Goal: Transaction & Acquisition: Purchase product/service

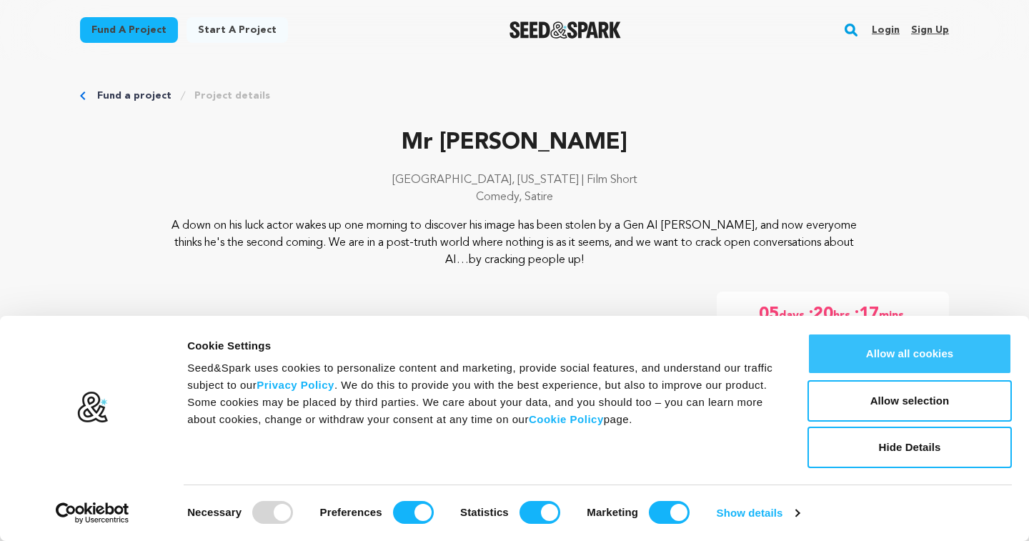
click at [840, 357] on button "Allow all cookies" at bounding box center [910, 353] width 204 height 41
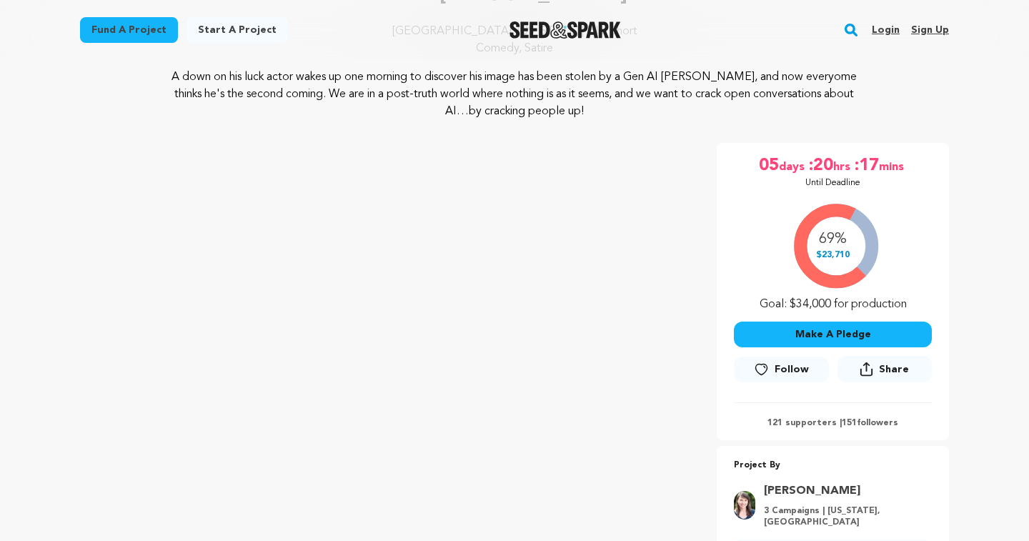
scroll to position [154, 0]
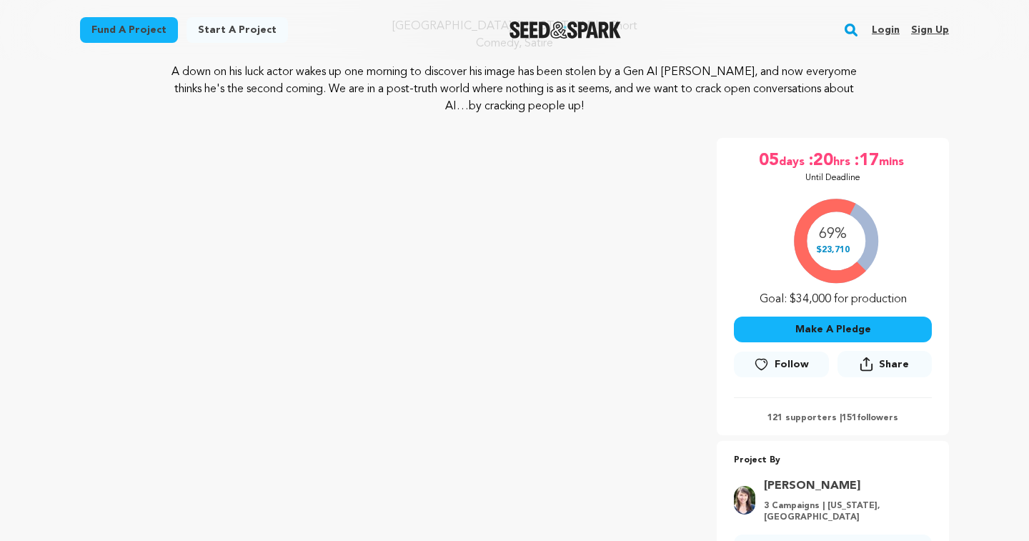
click at [771, 327] on button "Make A Pledge" at bounding box center [833, 330] width 198 height 26
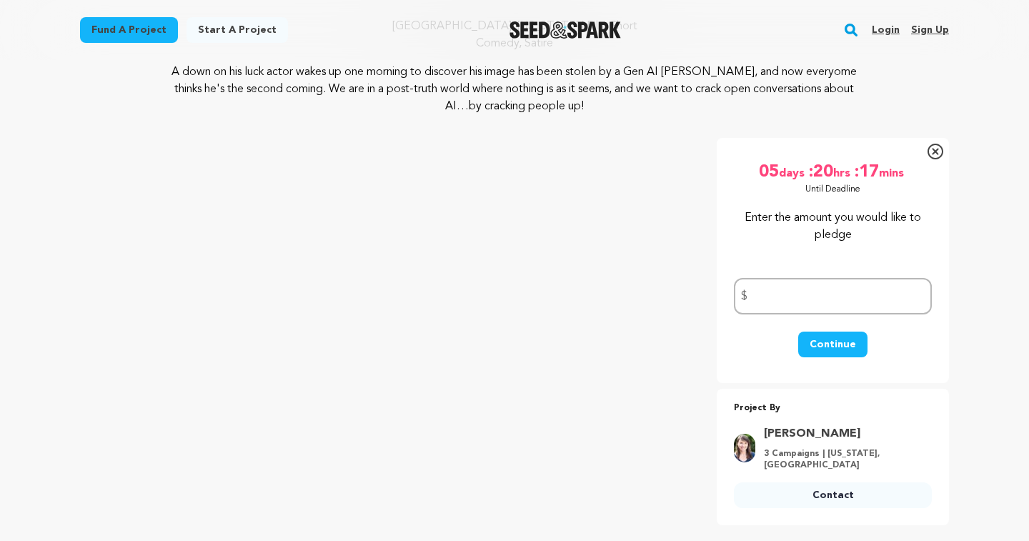
click at [881, 29] on link "Login" at bounding box center [886, 30] width 28 height 23
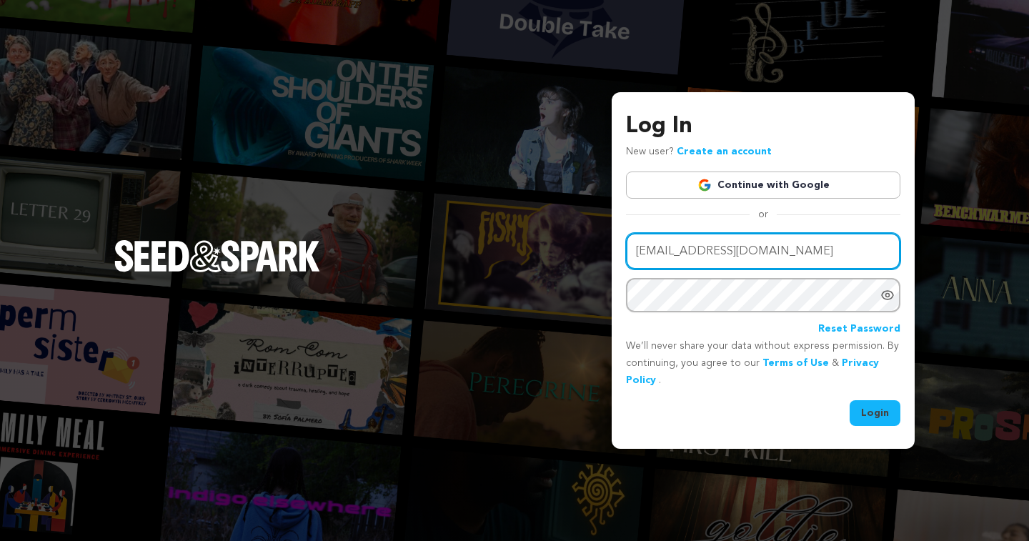
type input "alexandraficken@gmail.com"
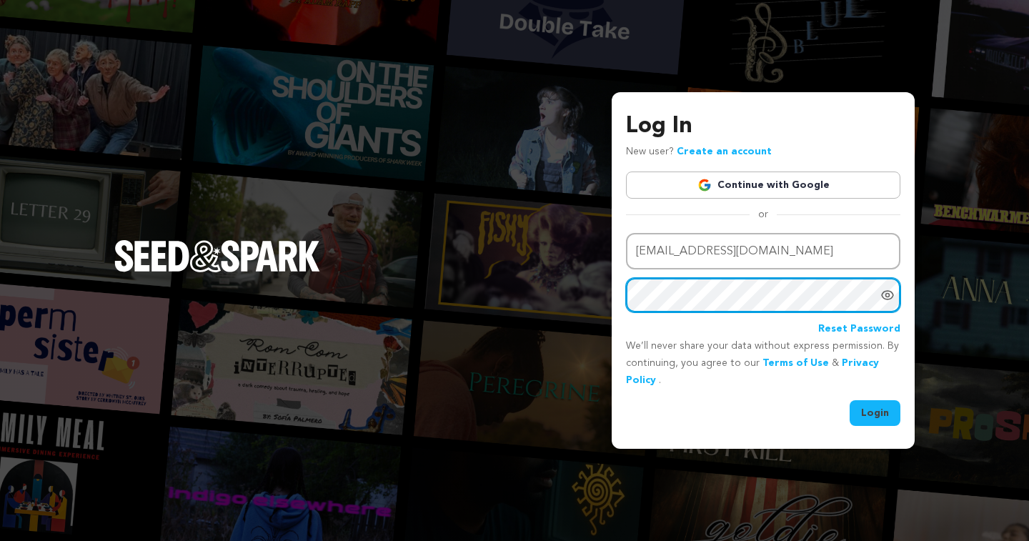
click at [875, 412] on button "Login" at bounding box center [875, 413] width 51 height 26
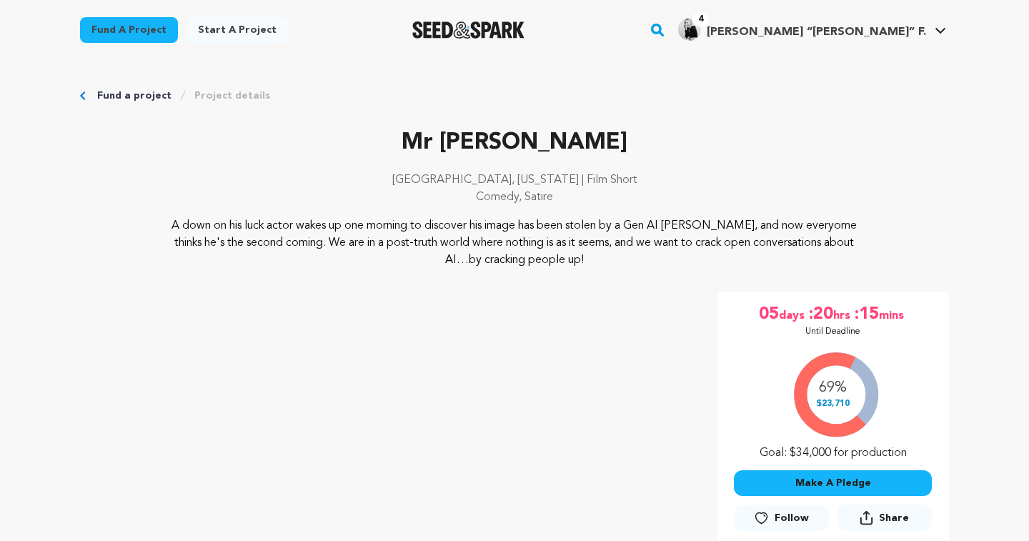
click at [773, 479] on button "Make A Pledge" at bounding box center [833, 483] width 198 height 26
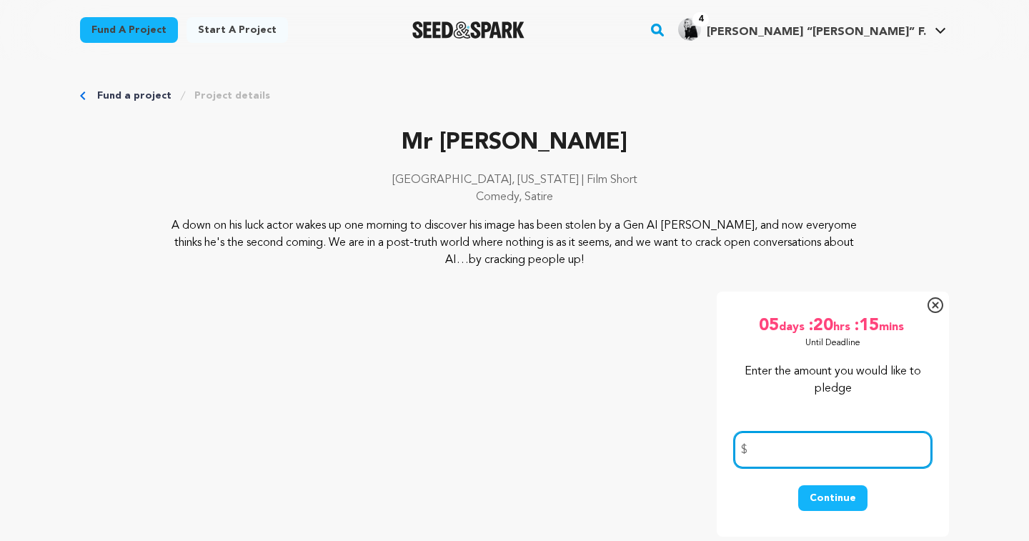
click at [769, 454] on input "number" at bounding box center [833, 450] width 198 height 36
type input "1"
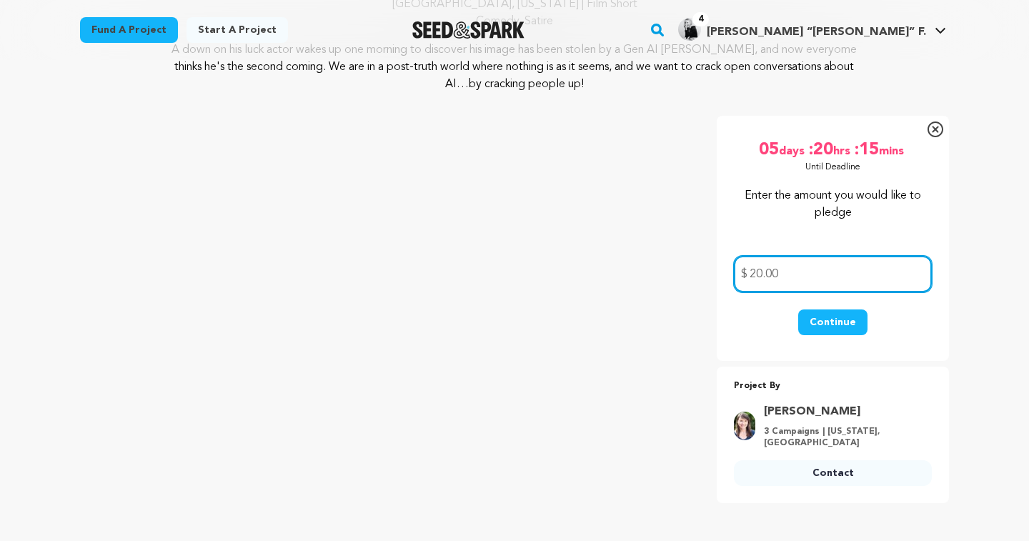
scroll to position [243, 0]
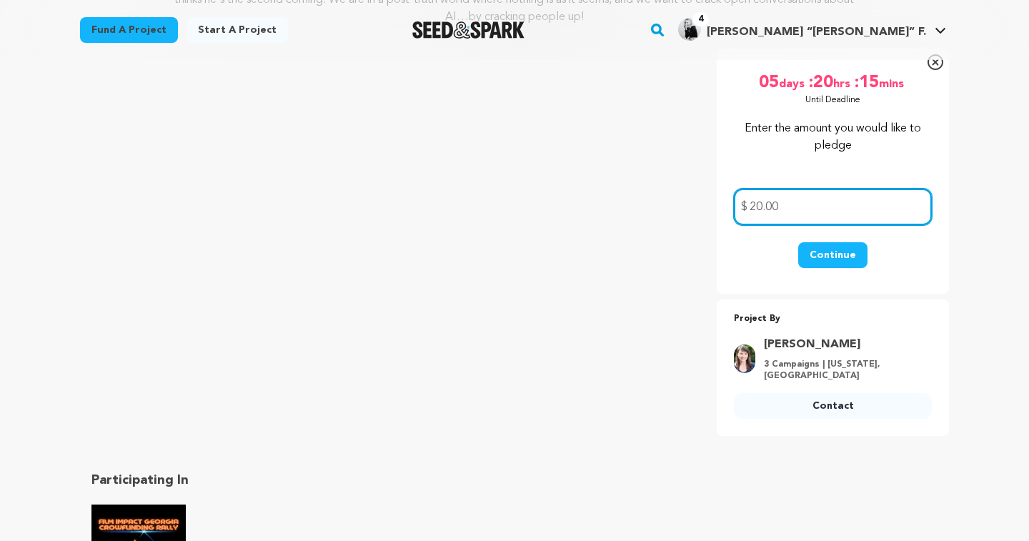
type input "20.00"
click at [823, 258] on button "Continue" at bounding box center [832, 255] width 69 height 26
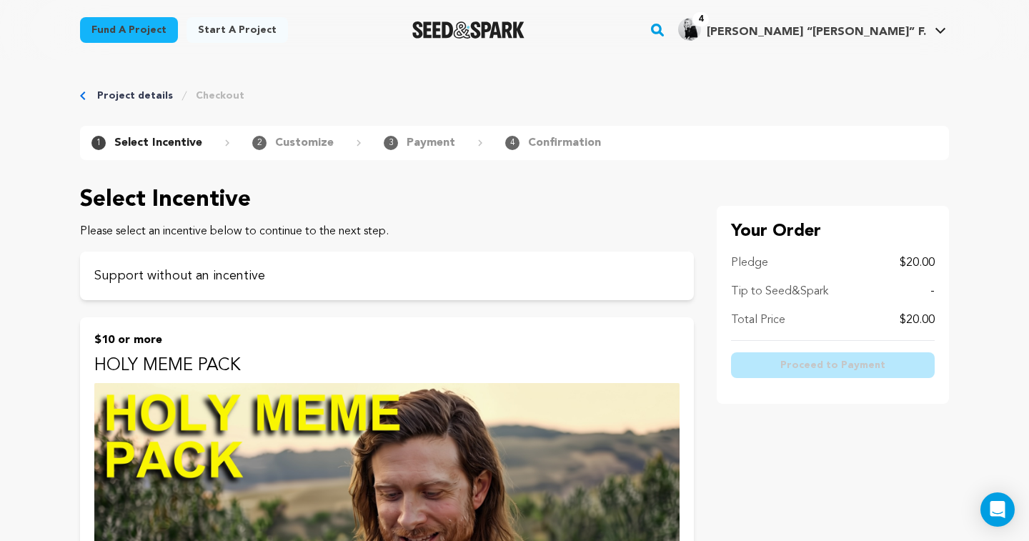
click at [124, 96] on link "Project details" at bounding box center [135, 96] width 76 height 14
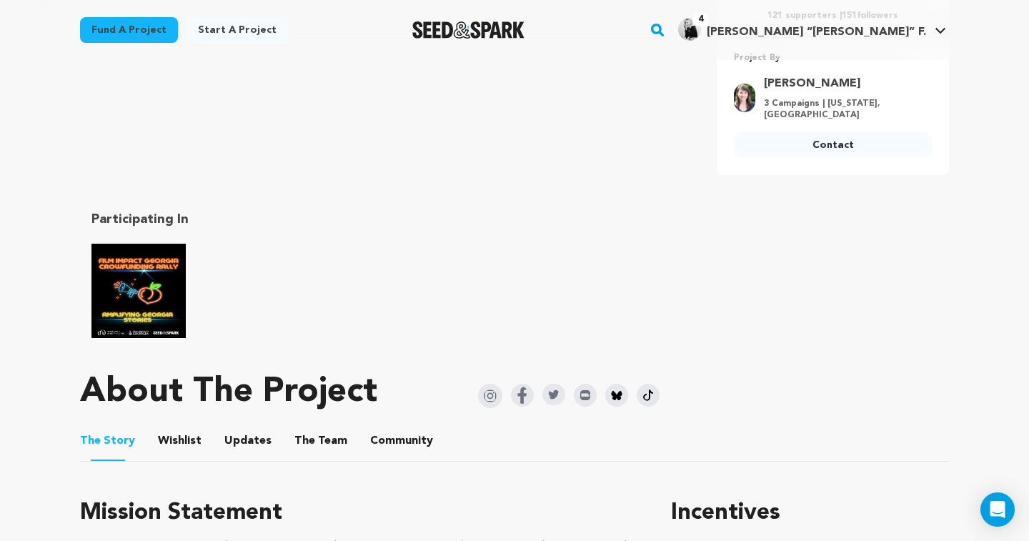
scroll to position [329, 0]
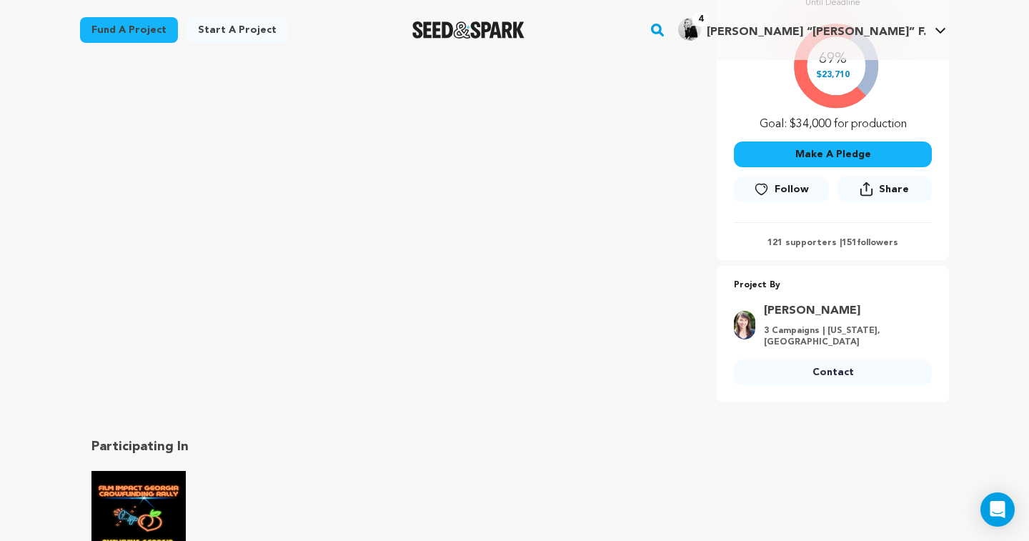
click at [745, 155] on button "Make A Pledge" at bounding box center [833, 154] width 198 height 26
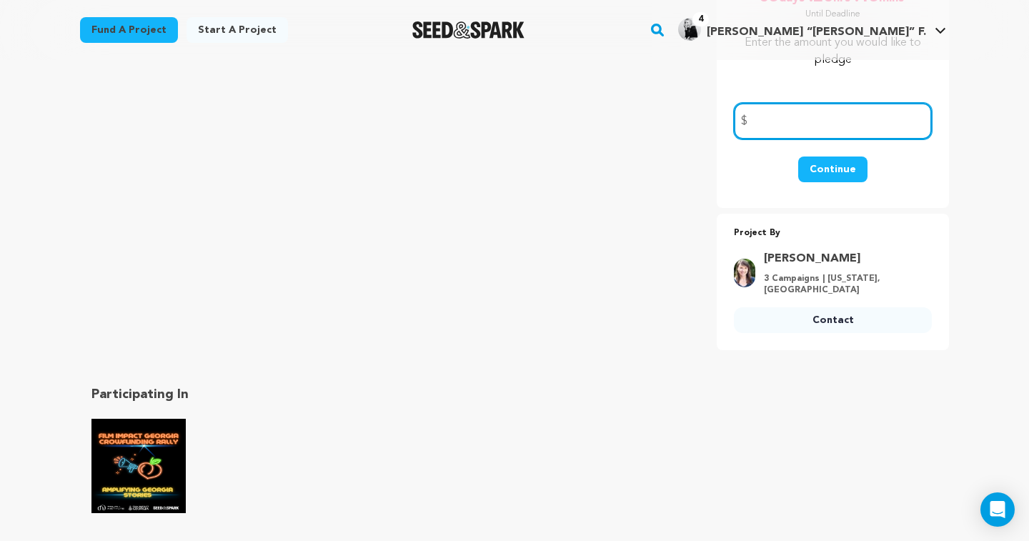
click at [767, 133] on input "number" at bounding box center [833, 121] width 198 height 36
type input "15.00"
click at [824, 165] on button "Continue" at bounding box center [832, 170] width 69 height 26
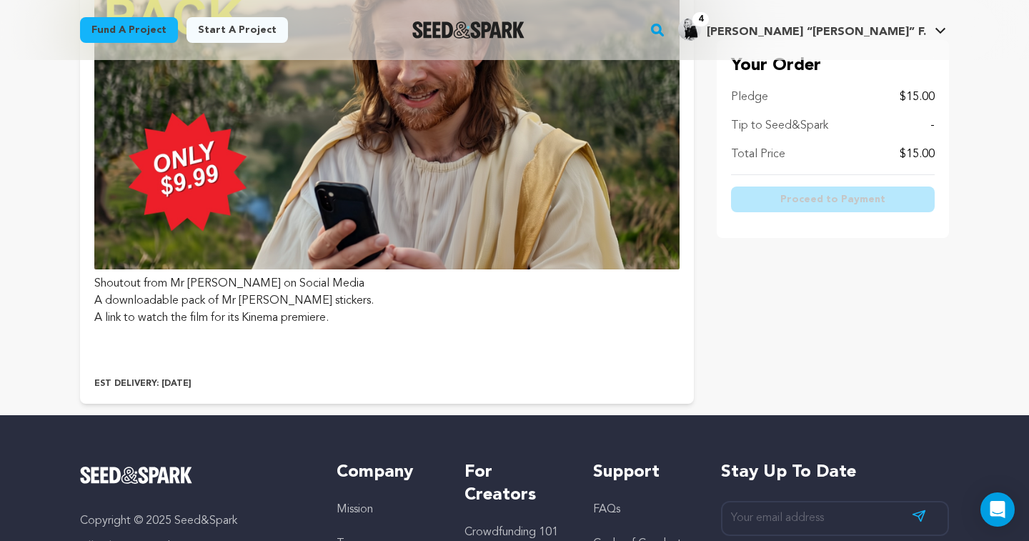
scroll to position [249, 0]
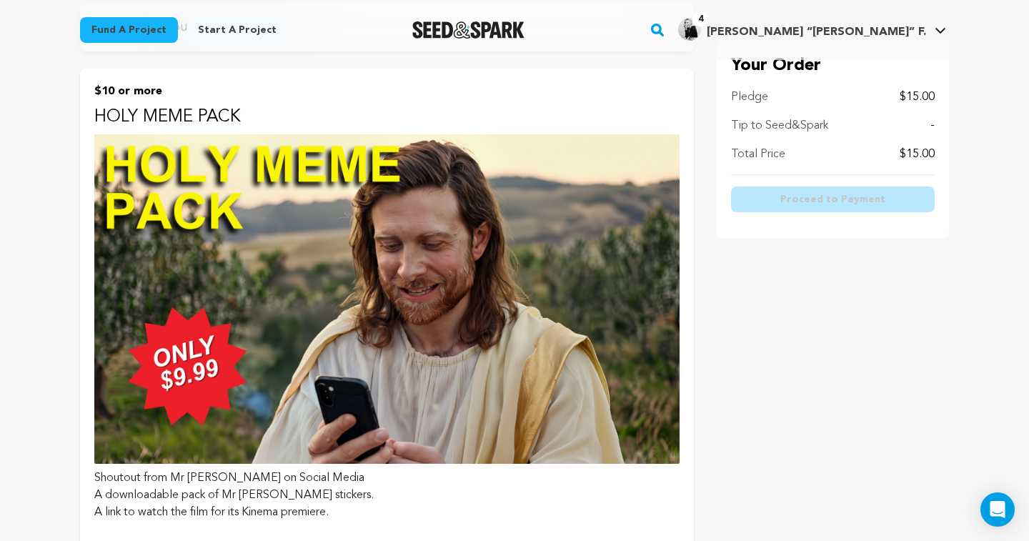
click at [529, 209] on img at bounding box center [386, 298] width 585 height 329
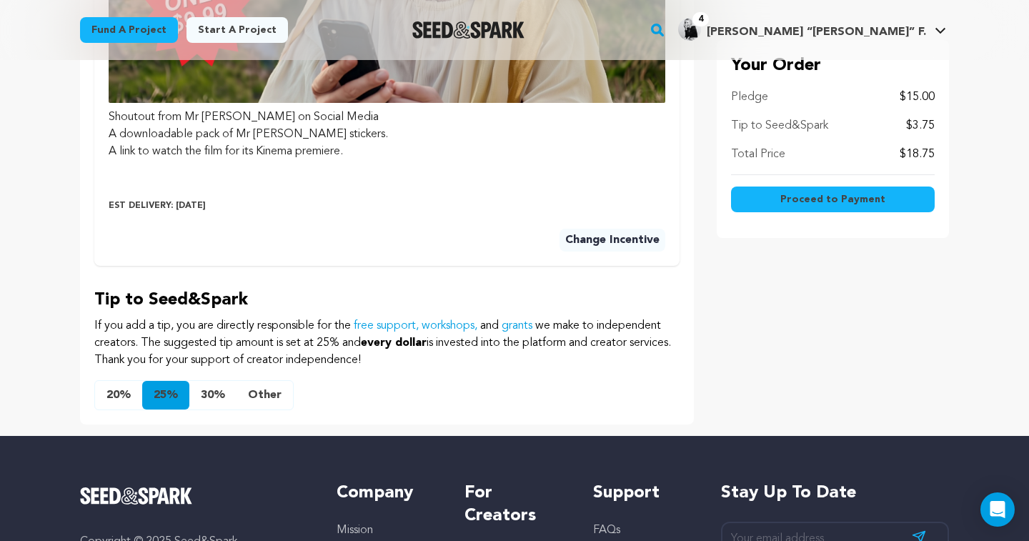
scroll to position [770, 0]
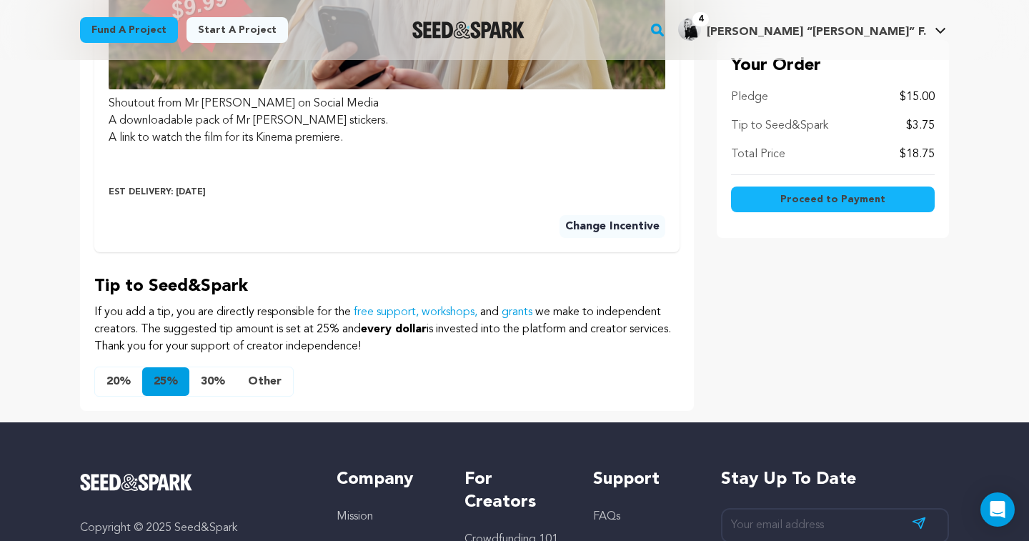
click at [259, 377] on button "Other" at bounding box center [265, 381] width 56 height 29
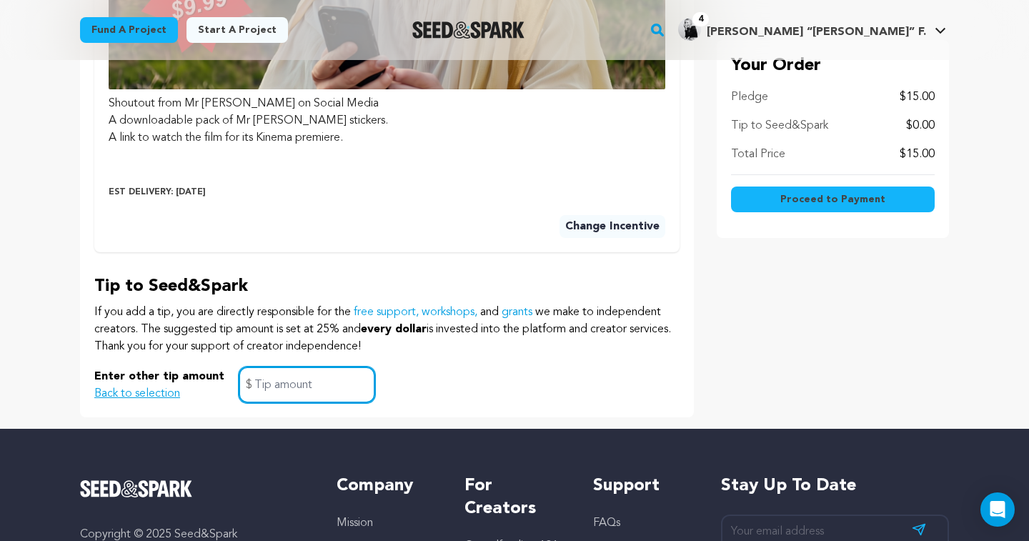
click at [261, 379] on input "text" at bounding box center [307, 385] width 136 height 36
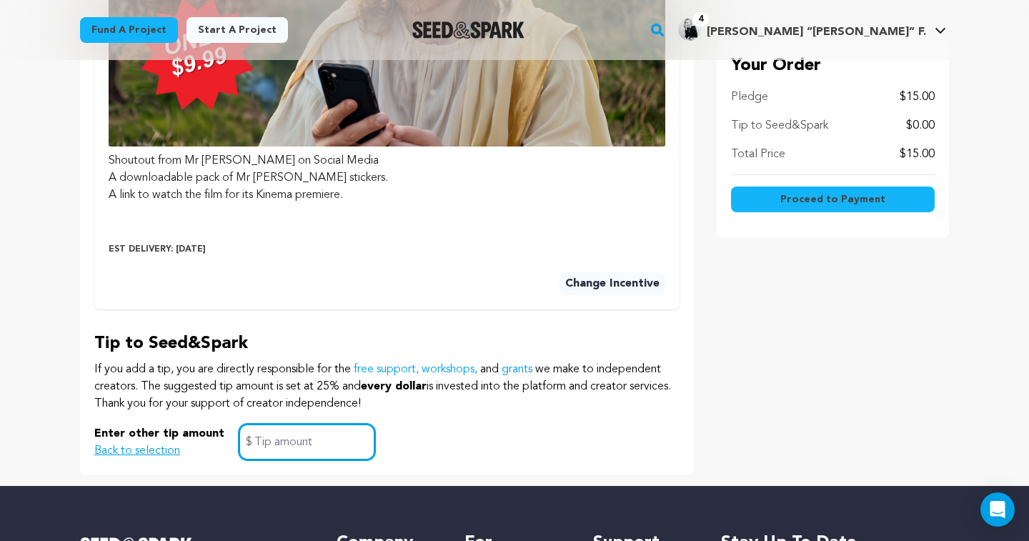
scroll to position [713, 0]
type input "1"
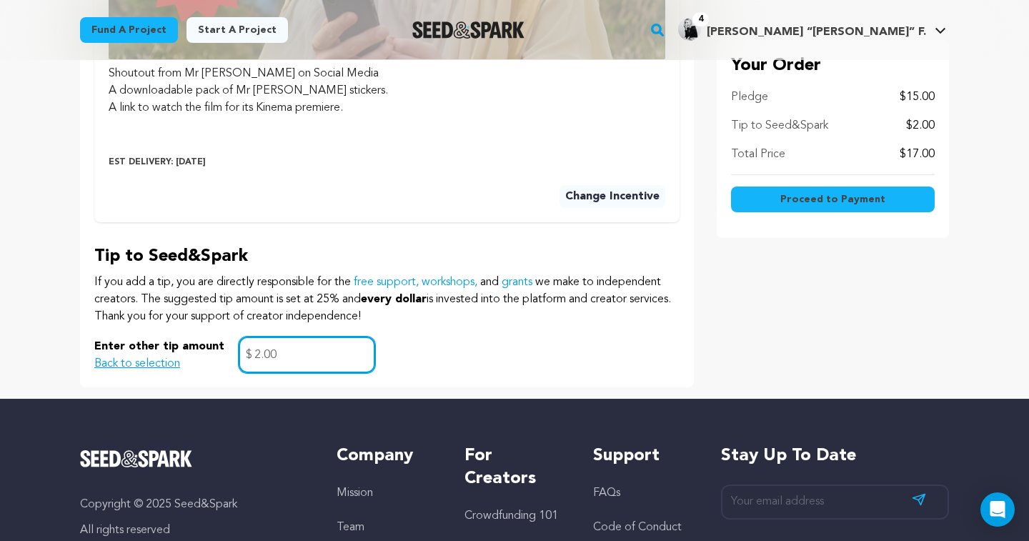
scroll to position [815, 0]
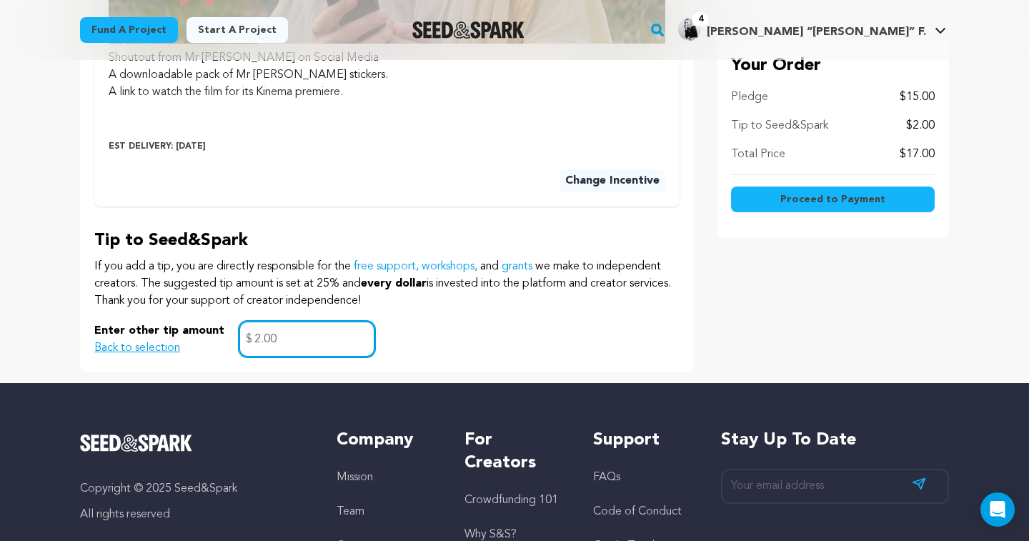
type input "2.00"
click at [771, 195] on button "Proceed to Payment" at bounding box center [833, 200] width 204 height 26
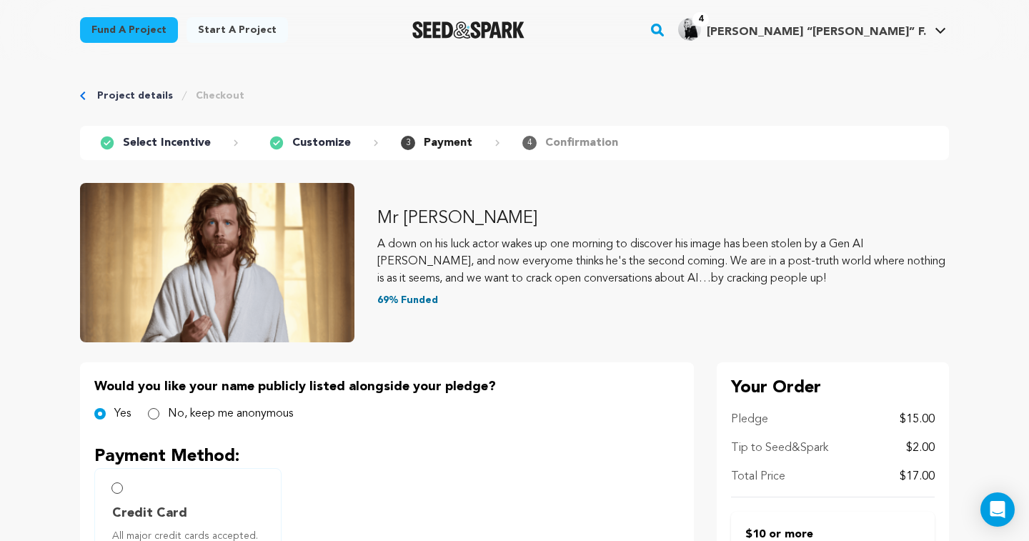
scroll to position [187, 0]
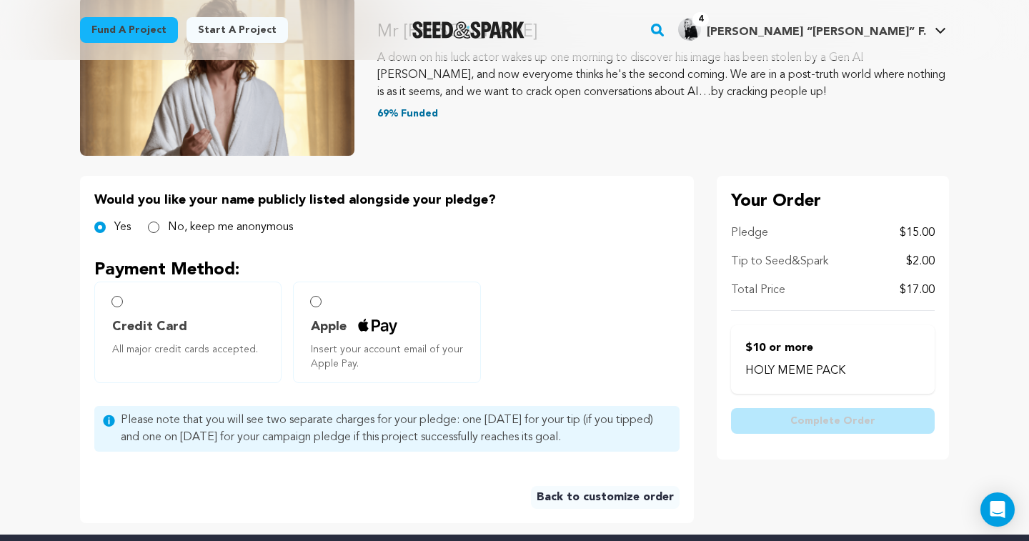
click at [117, 303] on input "Credit Card All major credit cards accepted." at bounding box center [116, 301] width 11 height 11
radio input "false"
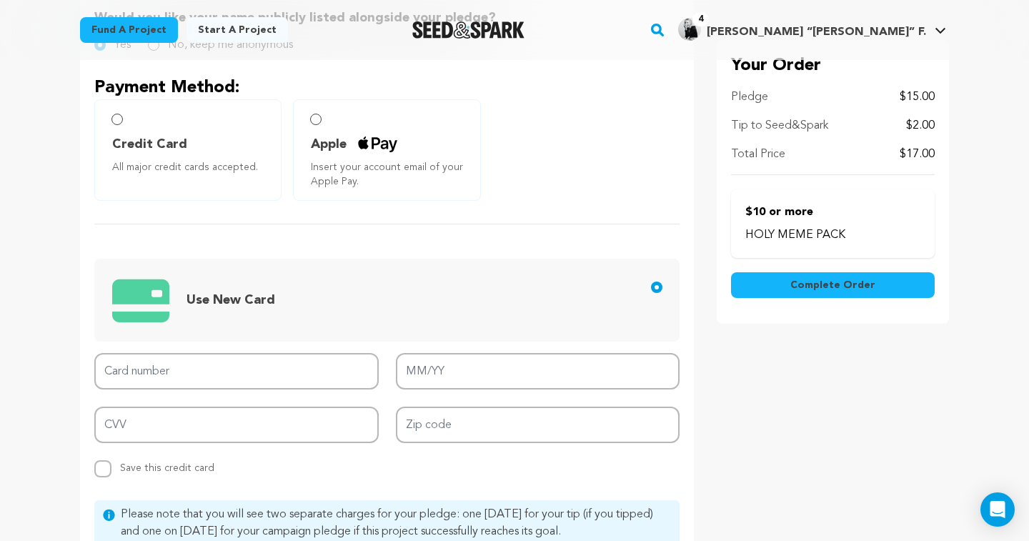
scroll to position [394, 0]
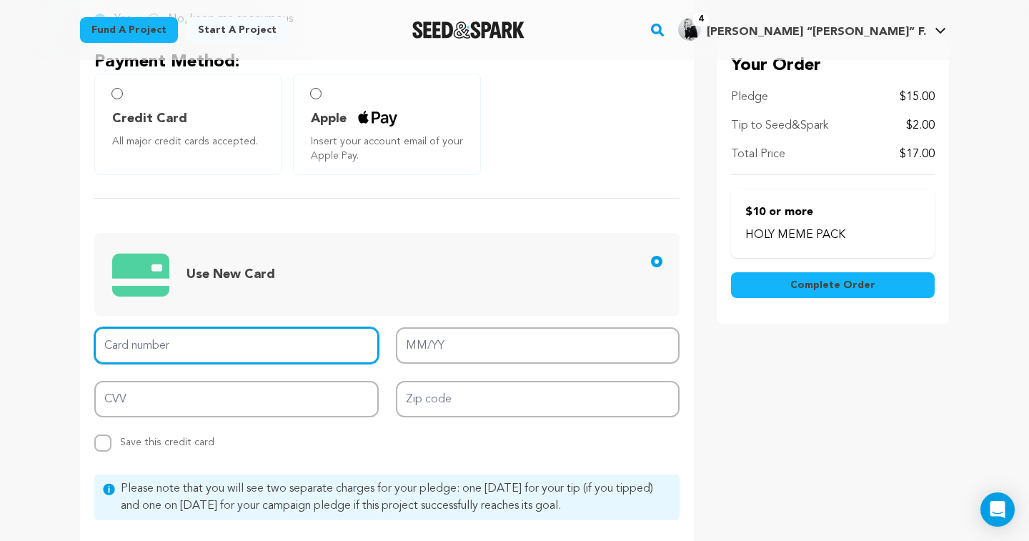
click at [165, 346] on input "Card number" at bounding box center [236, 345] width 284 height 36
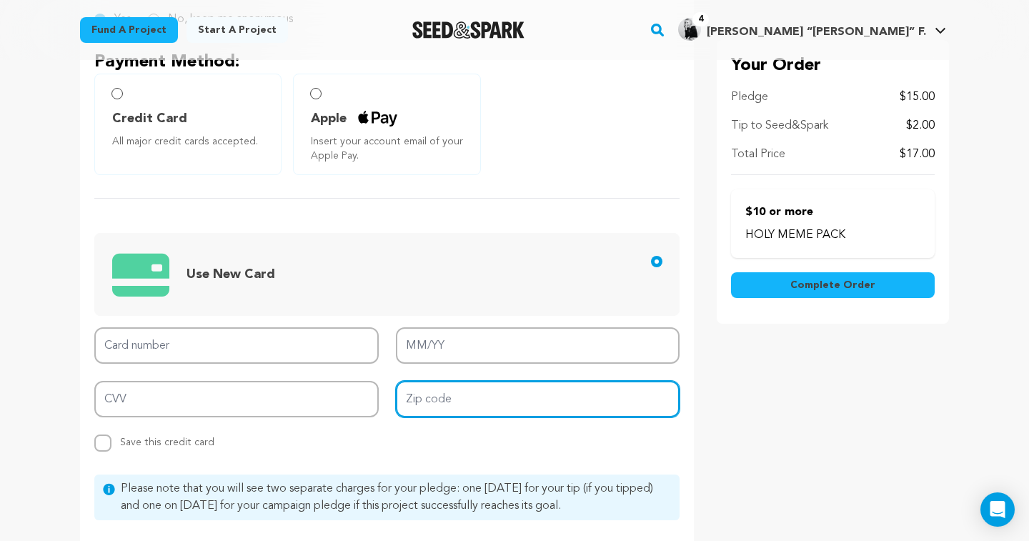
click at [415, 399] on input "Zip code" at bounding box center [538, 399] width 284 height 36
type input "30312"
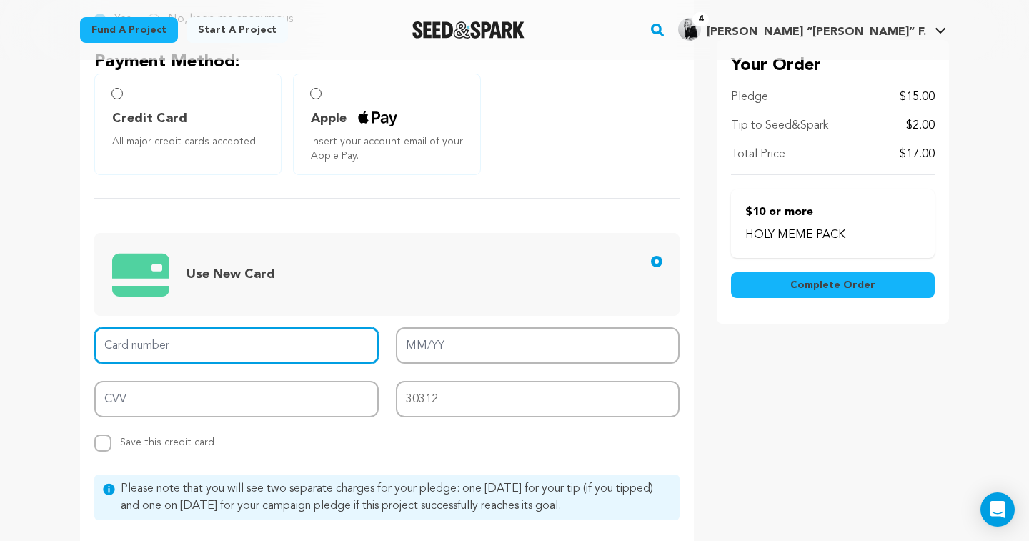
click at [237, 347] on input "Card number" at bounding box center [236, 345] width 284 height 36
type input "4100 6406 1773 5596"
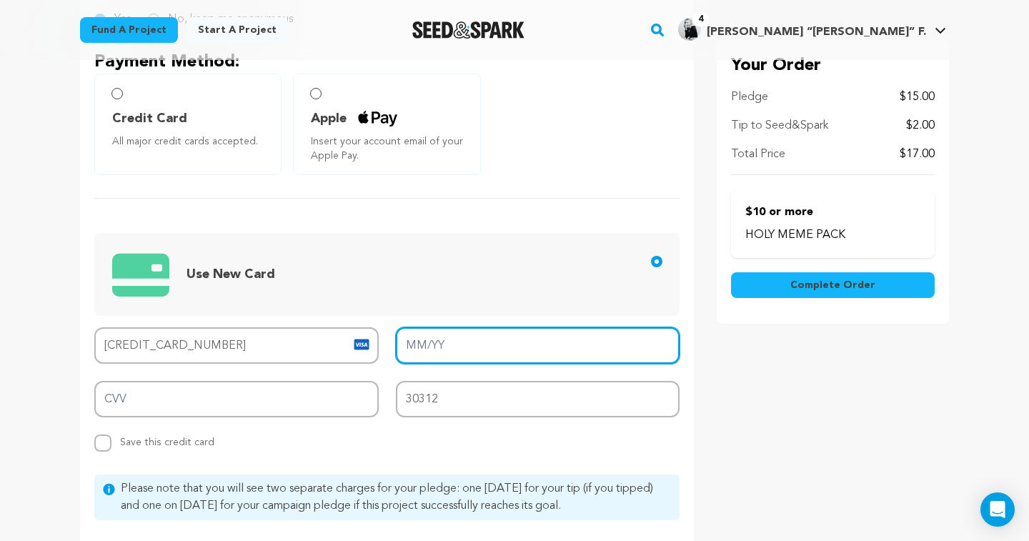
click at [438, 344] on input "MM/YY" at bounding box center [538, 345] width 284 height 36
type input "04/27"
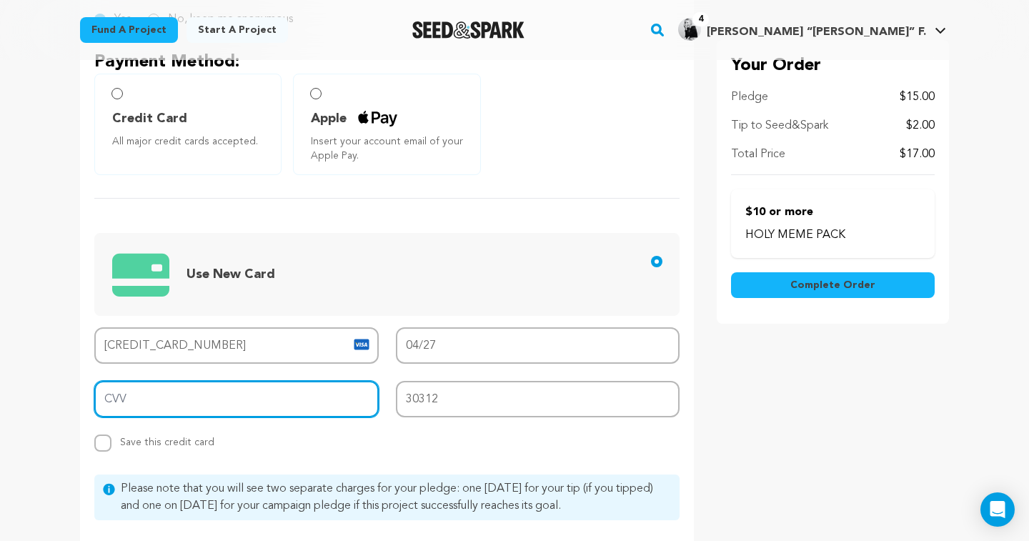
click at [297, 399] on input "CVV" at bounding box center [236, 399] width 284 height 36
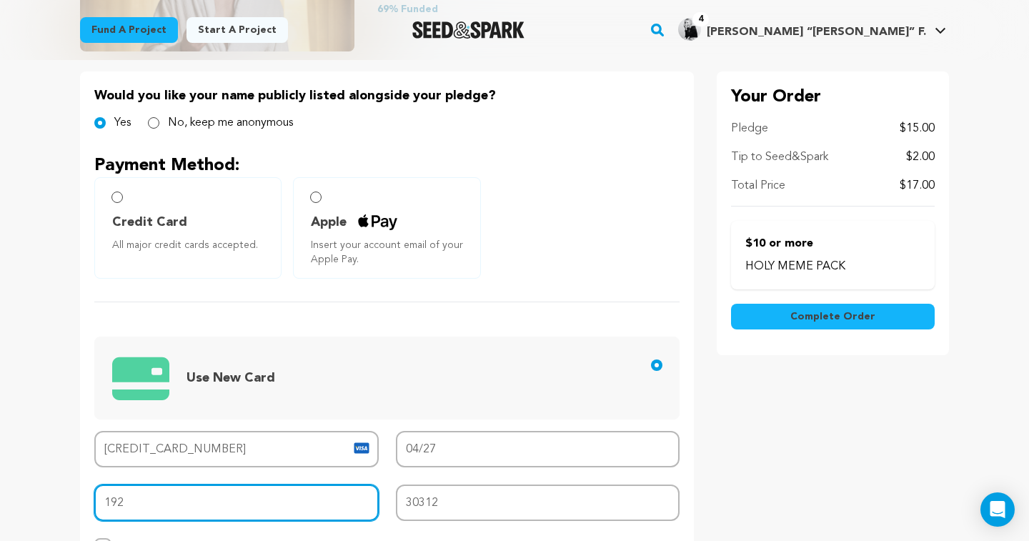
scroll to position [252, 0]
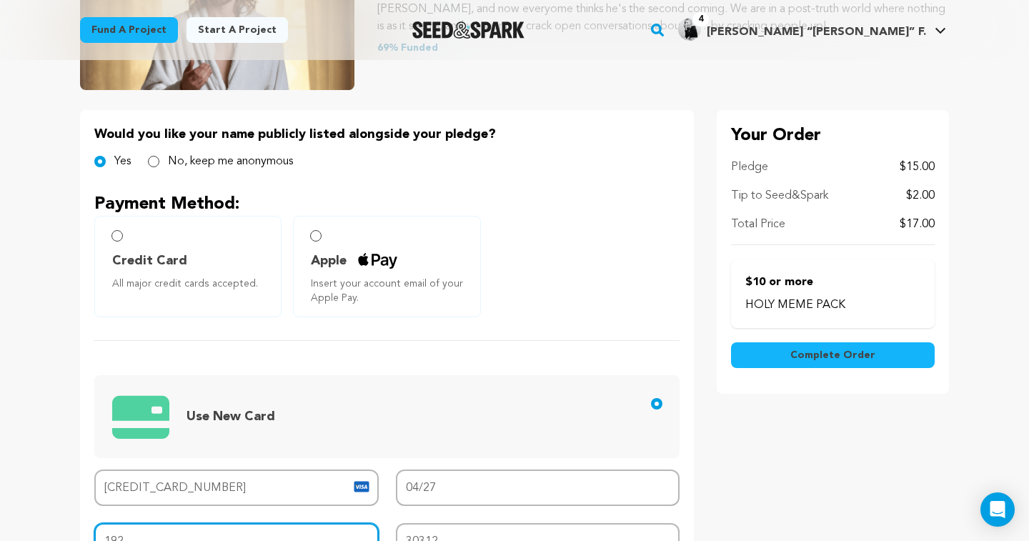
type input "192"
click at [119, 238] on input "Credit Card All major credit cards accepted." at bounding box center [116, 235] width 11 height 11
click at [120, 234] on input "Credit Card All major credit cards accepted." at bounding box center [116, 235] width 11 height 11
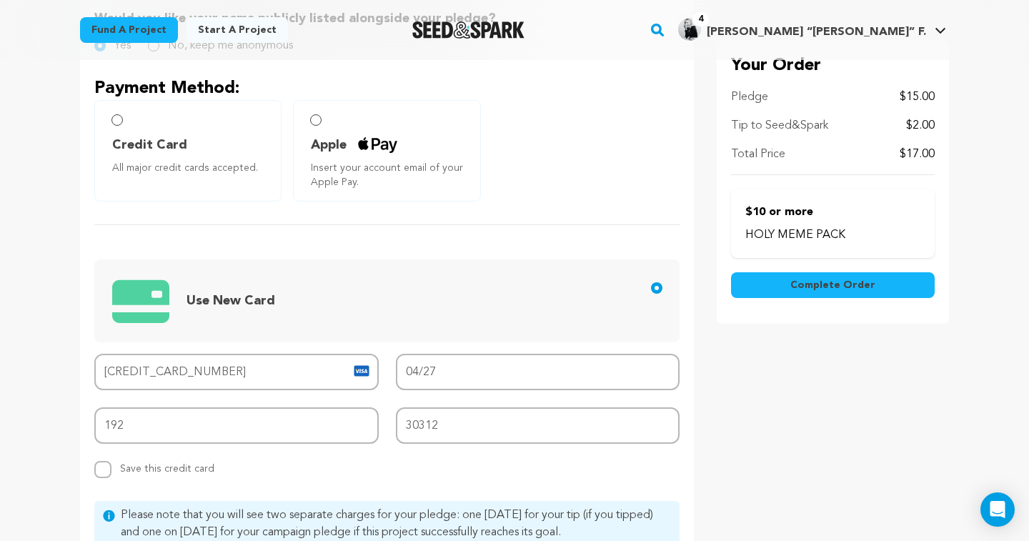
scroll to position [243, 0]
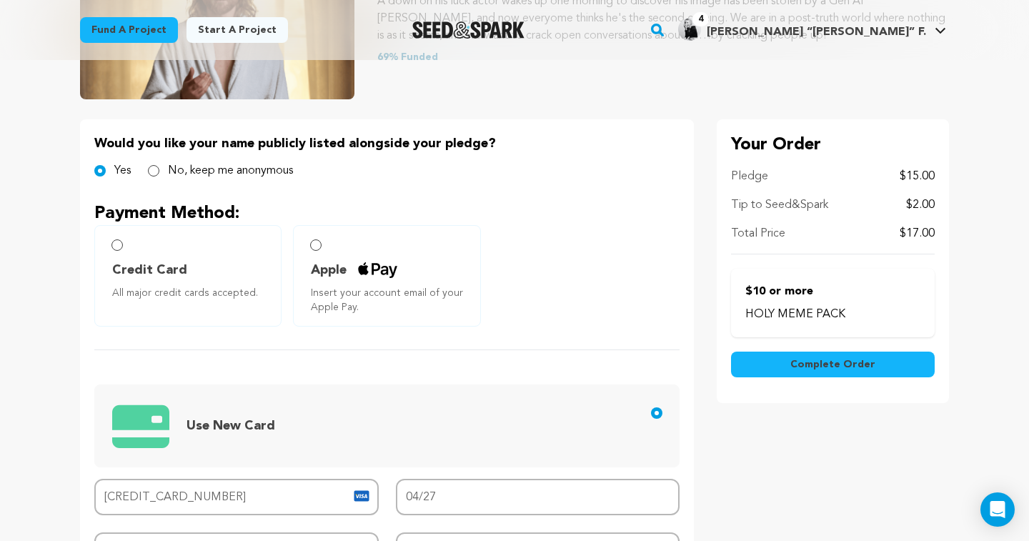
click at [115, 242] on input "Credit Card All major credit cards accepted." at bounding box center [116, 244] width 11 height 11
click at [115, 245] on input "Credit Card All major credit cards accepted." at bounding box center [116, 244] width 11 height 11
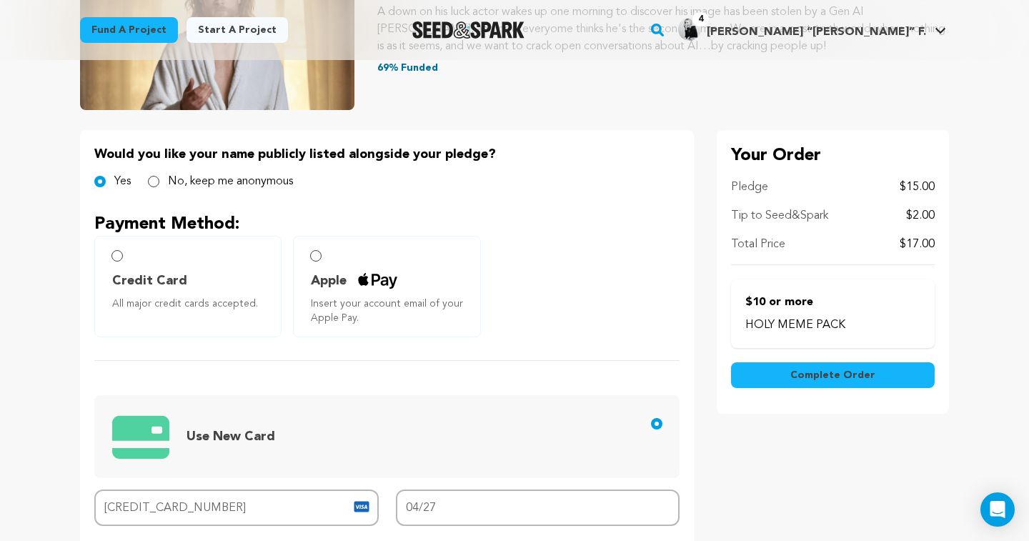
scroll to position [262, 0]
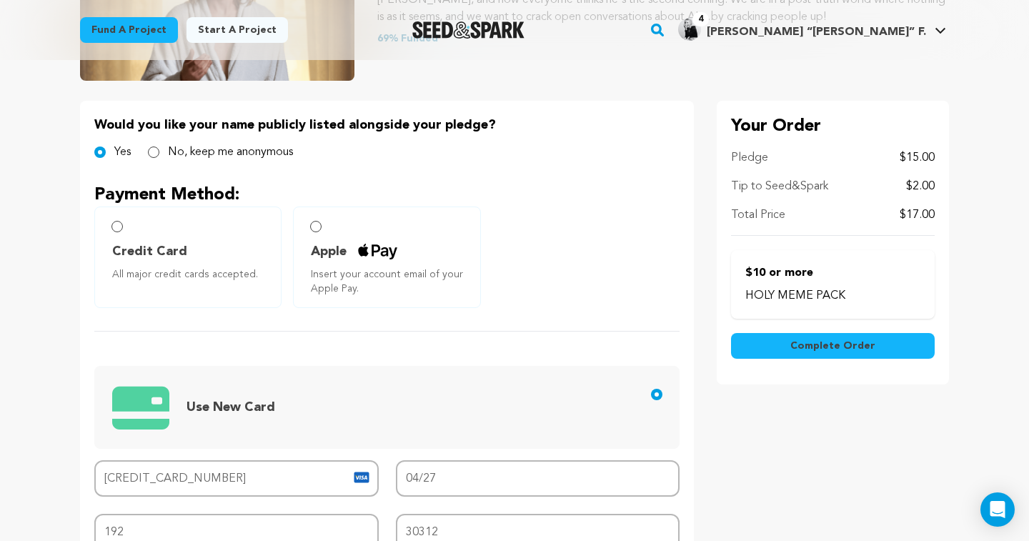
click at [822, 344] on span "Complete Order" at bounding box center [832, 346] width 85 height 14
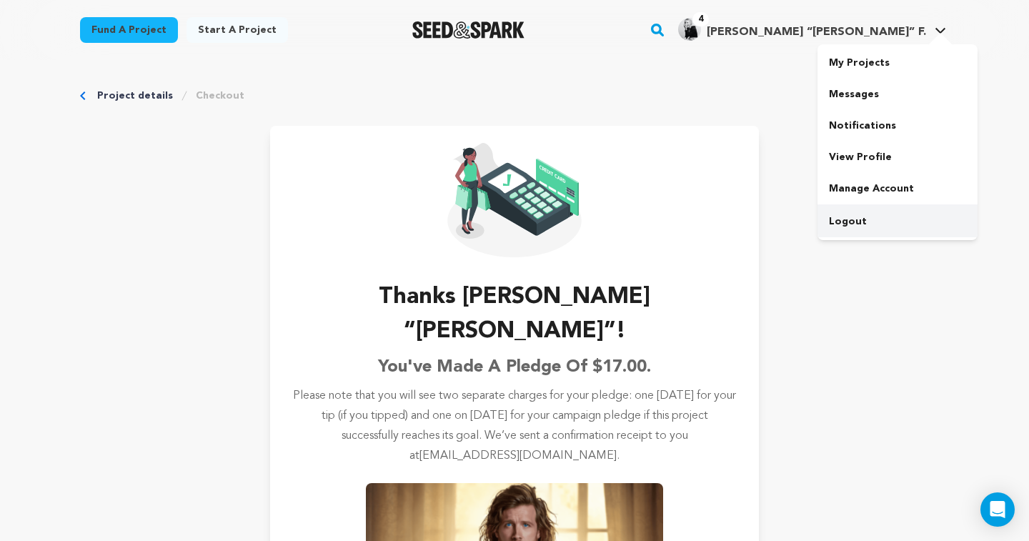
click at [848, 224] on link "Logout" at bounding box center [898, 221] width 160 height 31
